Goal: Task Accomplishment & Management: Manage account settings

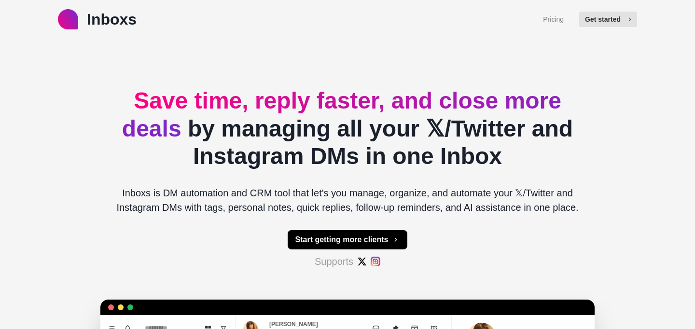
click at [623, 21] on button "Get started" at bounding box center [608, 19] width 58 height 15
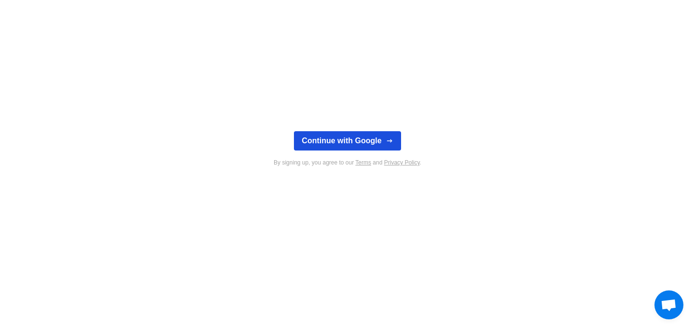
click at [358, 140] on button "Continue with Google" at bounding box center [347, 140] width 107 height 19
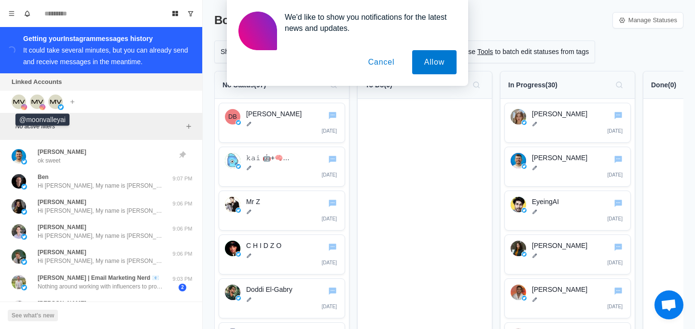
click at [40, 103] on img at bounding box center [37, 102] width 14 height 14
click at [386, 51] on button "Cancel" at bounding box center [381, 62] width 51 height 24
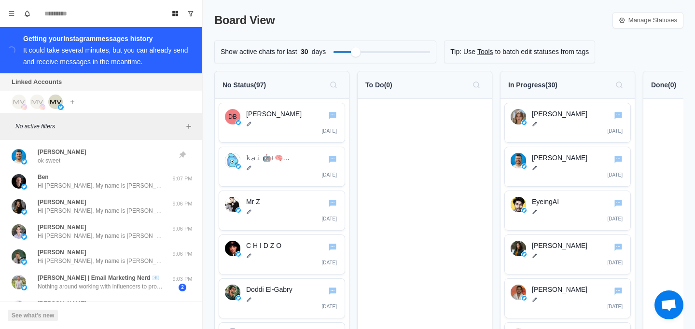
click at [670, 296] on span "Open chat" at bounding box center [668, 304] width 29 height 29
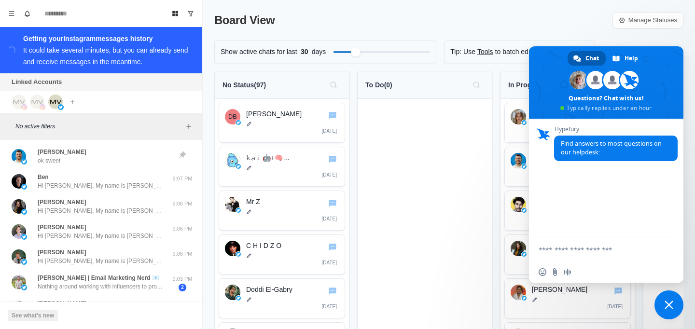
click at [589, 258] on textarea "Compose your message..." at bounding box center [596, 249] width 116 height 24
type textarea "*"
type textarea "**********"
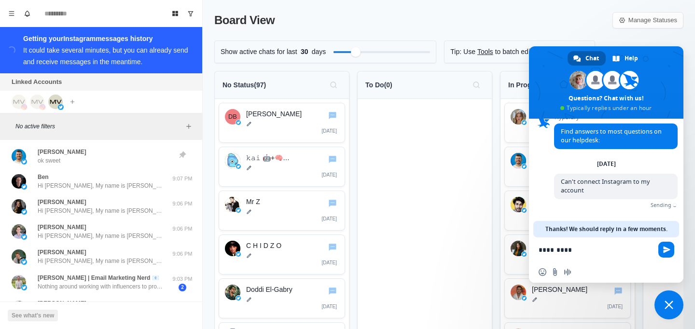
scroll to position [2, 0]
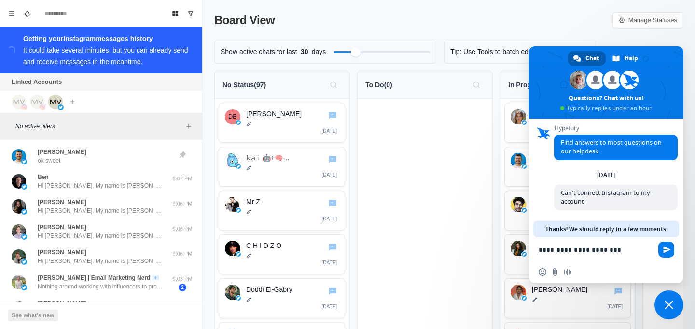
type textarea "**********"
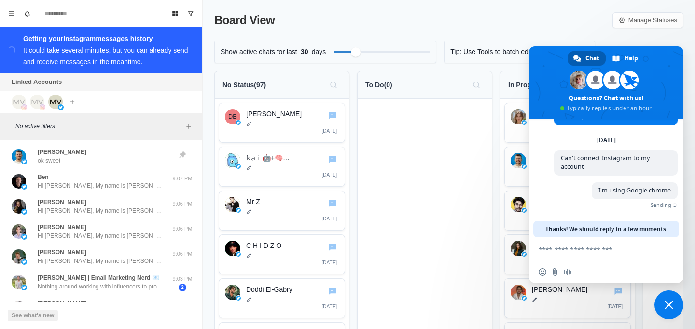
scroll to position [22, 0]
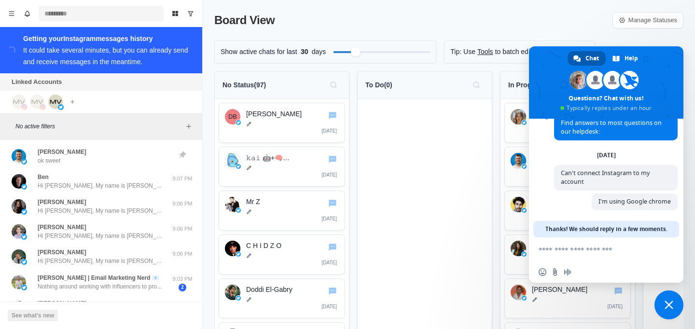
click at [110, 17] on input at bounding box center [101, 13] width 125 height 15
click at [670, 302] on span "Close chat" at bounding box center [668, 305] width 9 height 9
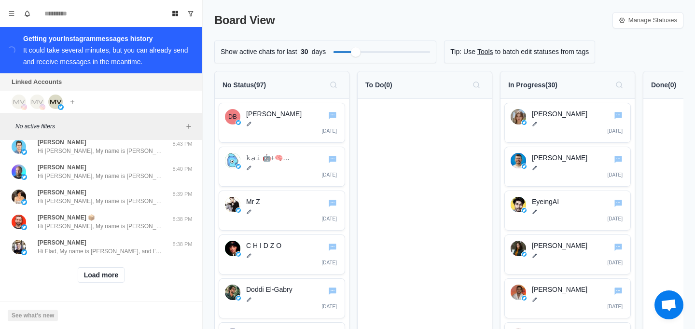
scroll to position [0, 0]
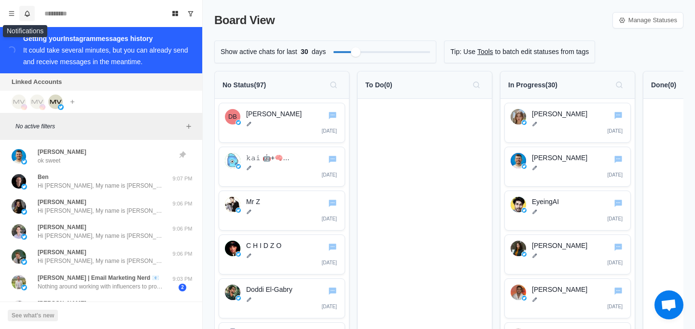
click at [19, 9] on button "Notifications" at bounding box center [26, 13] width 15 height 15
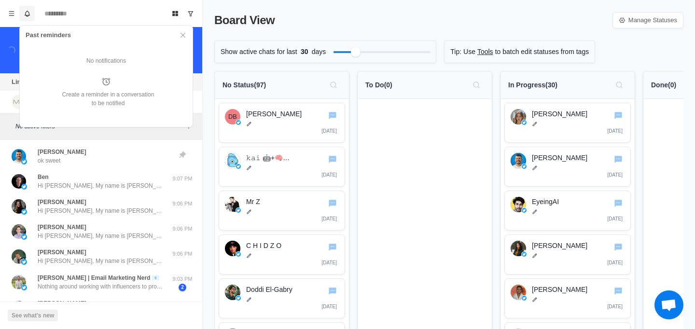
click at [23, 10] on button "Notifications" at bounding box center [26, 13] width 15 height 15
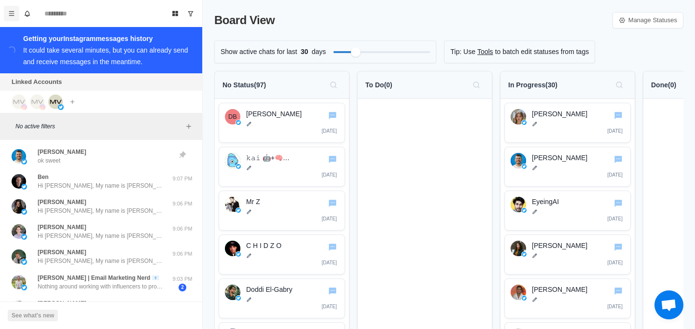
click at [15, 10] on button "Menu" at bounding box center [11, 13] width 15 height 15
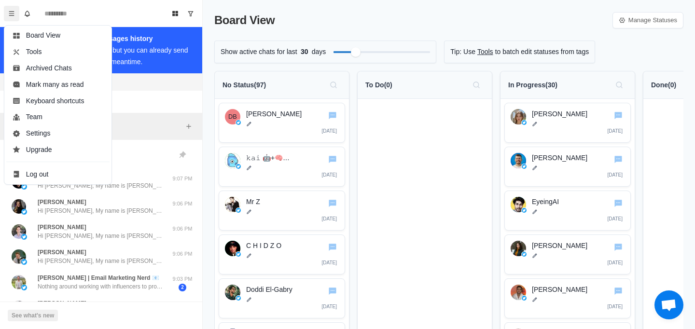
click at [334, 16] on div "Board View Manage Statuses" at bounding box center [448, 20] width 469 height 17
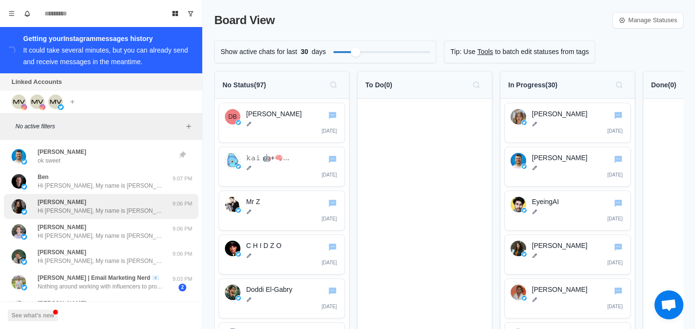
scroll to position [22, 0]
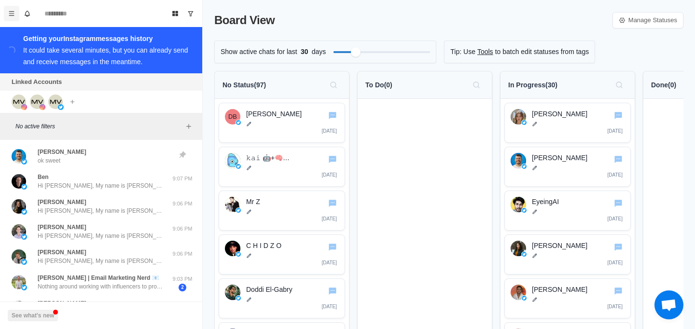
click at [15, 17] on button "Menu" at bounding box center [11, 13] width 15 height 15
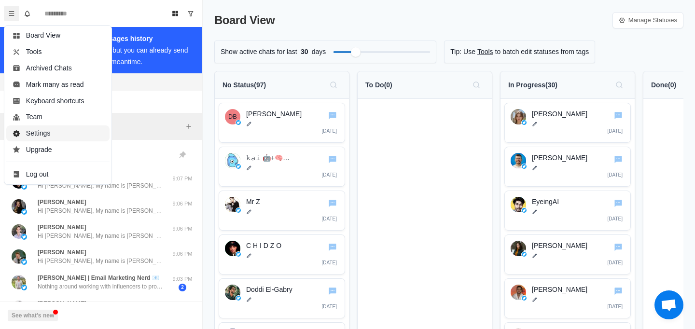
click at [74, 133] on button "Settings" at bounding box center [57, 133] width 103 height 16
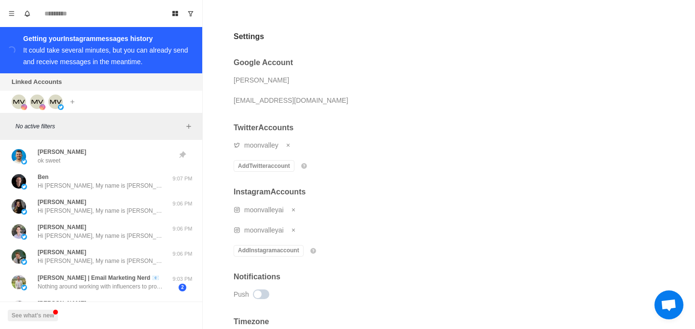
scroll to position [33, 0]
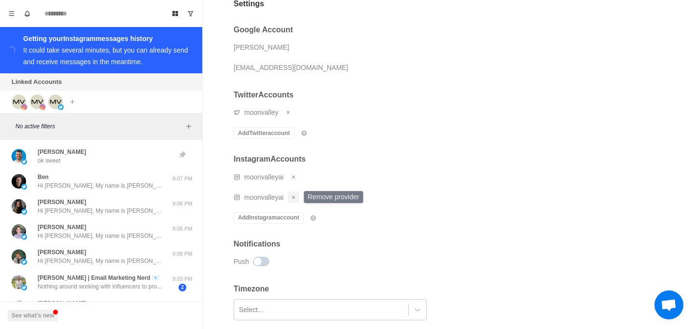
click at [293, 193] on button "Remove account" at bounding box center [294, 198] width 12 height 12
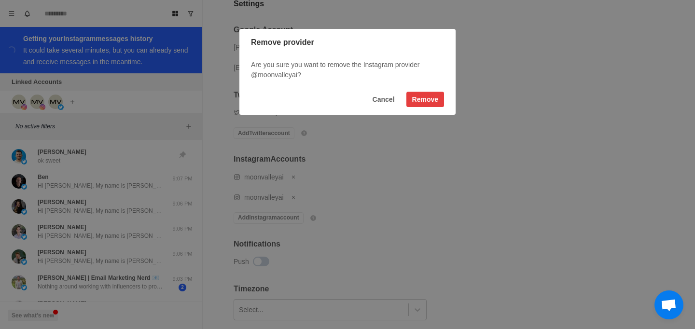
click at [431, 81] on div "Are you sure you want to remove the Instagram provider @moonvalleyai?" at bounding box center [347, 70] width 216 height 28
click at [429, 106] on button "Remove" at bounding box center [425, 99] width 38 height 15
click at [430, 99] on button "Remove" at bounding box center [425, 99] width 38 height 15
click at [421, 102] on button "Remove" at bounding box center [425, 99] width 38 height 15
click at [385, 104] on button "Cancel" at bounding box center [384, 99] width 34 height 15
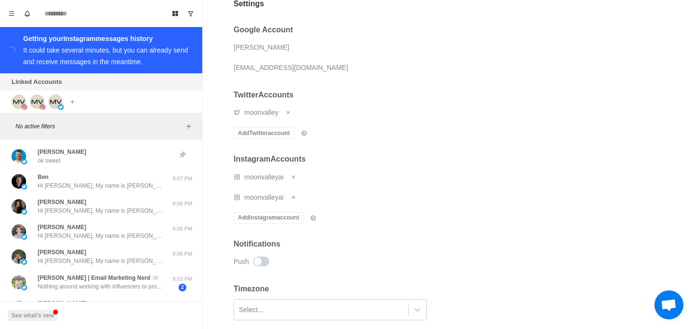
click at [297, 183] on div "moonvalleyai" at bounding box center [276, 177] width 85 height 14
click at [291, 160] on h2 "Instagram Accounts" at bounding box center [276, 158] width 85 height 9
click at [296, 179] on icon "Remove account" at bounding box center [293, 177] width 6 height 6
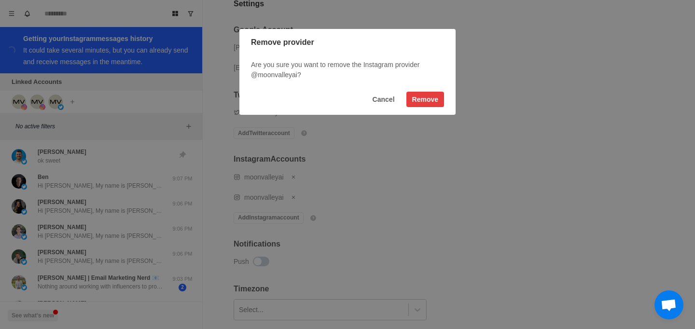
click at [430, 90] on footer "Cancel Remove" at bounding box center [347, 99] width 216 height 31
click at [430, 99] on button "Remove" at bounding box center [425, 99] width 38 height 15
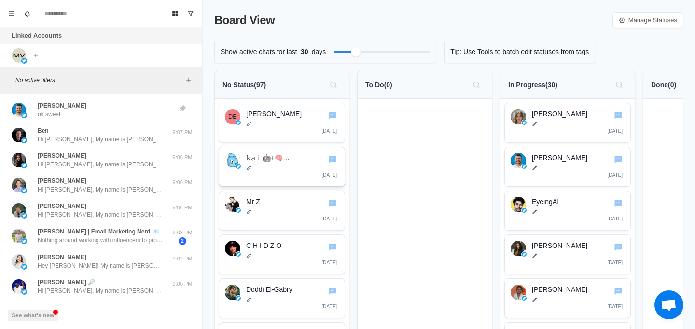
scroll to position [13, 0]
click at [8, 13] on icon "Menu" at bounding box center [11, 13] width 7 height 7
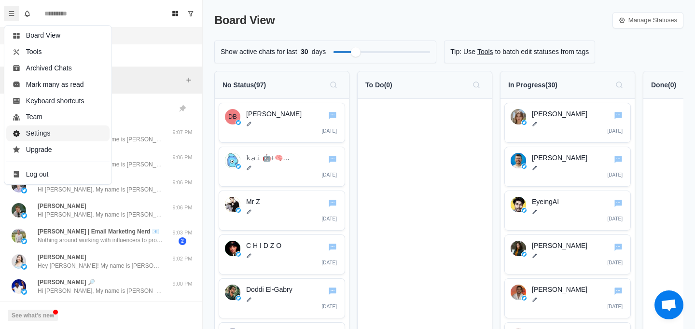
click at [59, 128] on button "Settings" at bounding box center [57, 133] width 103 height 16
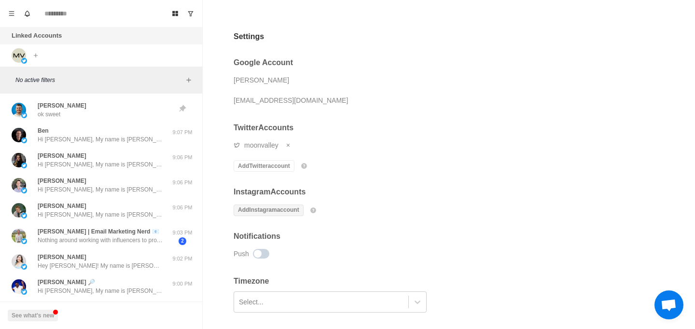
click at [254, 205] on button "Add Instagram account" at bounding box center [269, 211] width 70 height 12
